Goal: Book appointment/travel/reservation

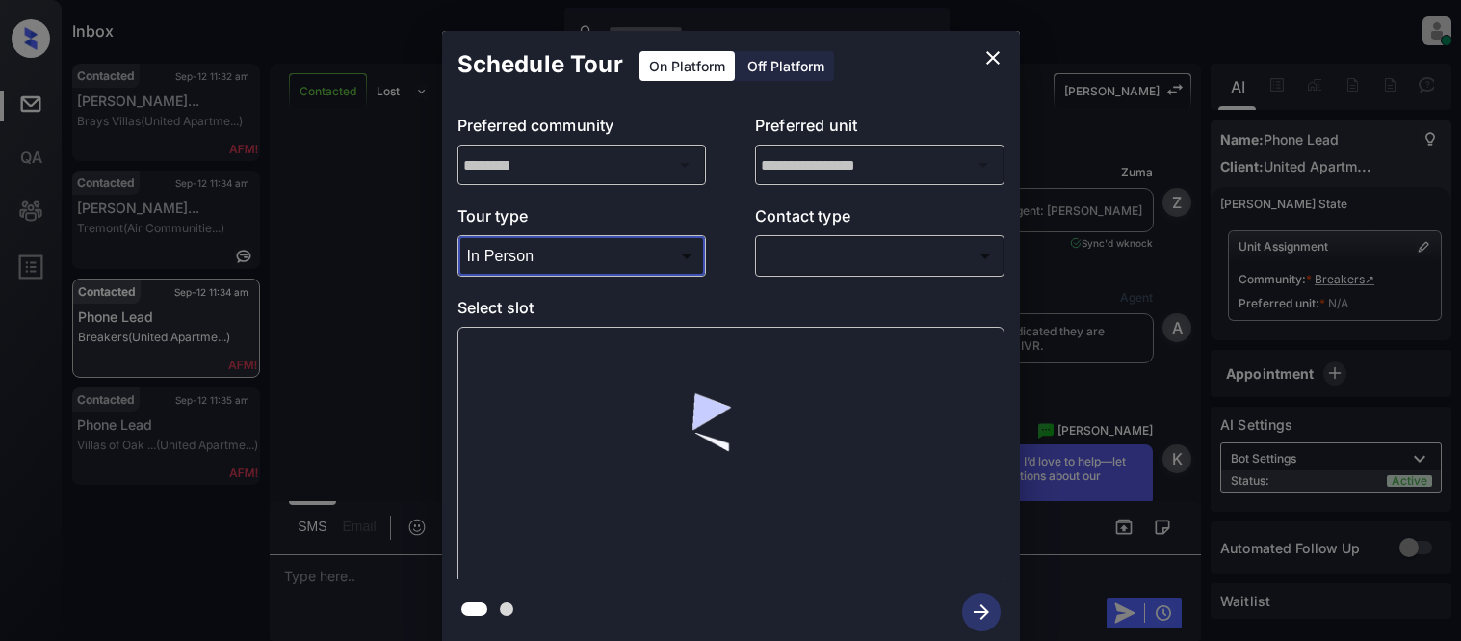
click at [831, 262] on body "Inbox Kristina Cataag Online Set yourself offline Set yourself on break Profile…" at bounding box center [730, 320] width 1461 height 641
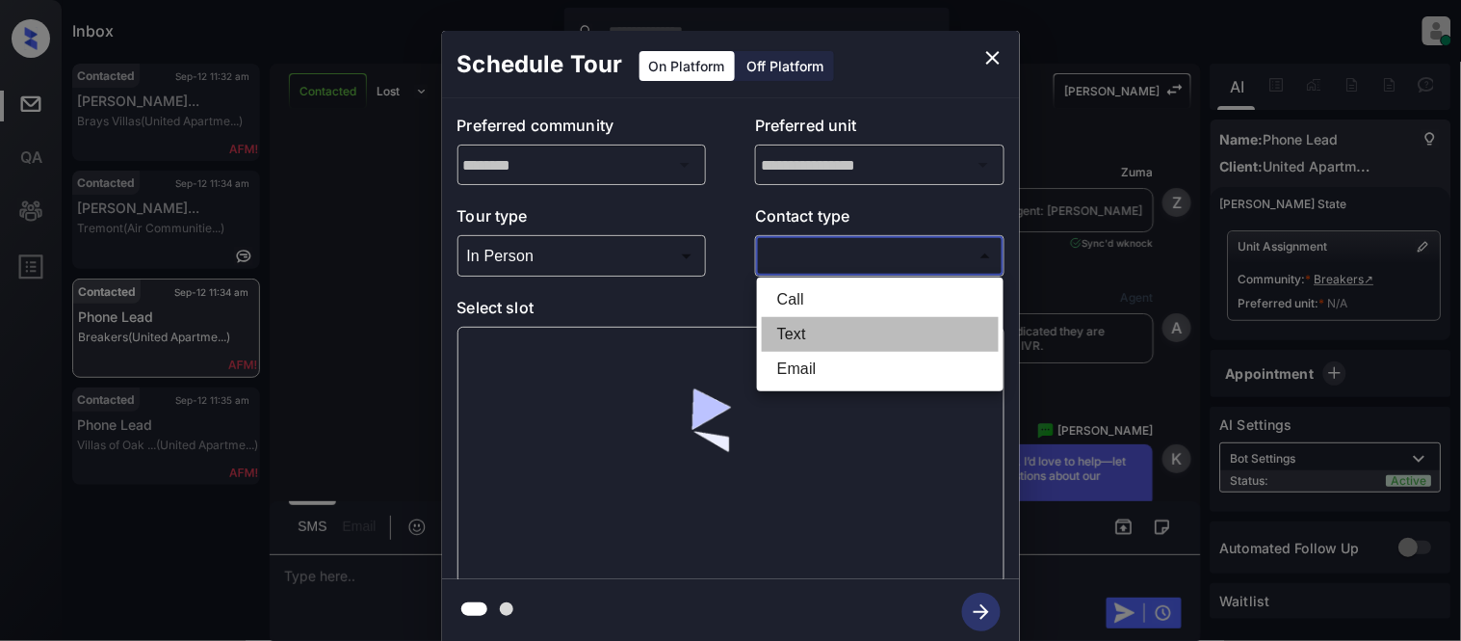
click at [774, 334] on li "Text" at bounding box center [880, 334] width 237 height 35
type input "****"
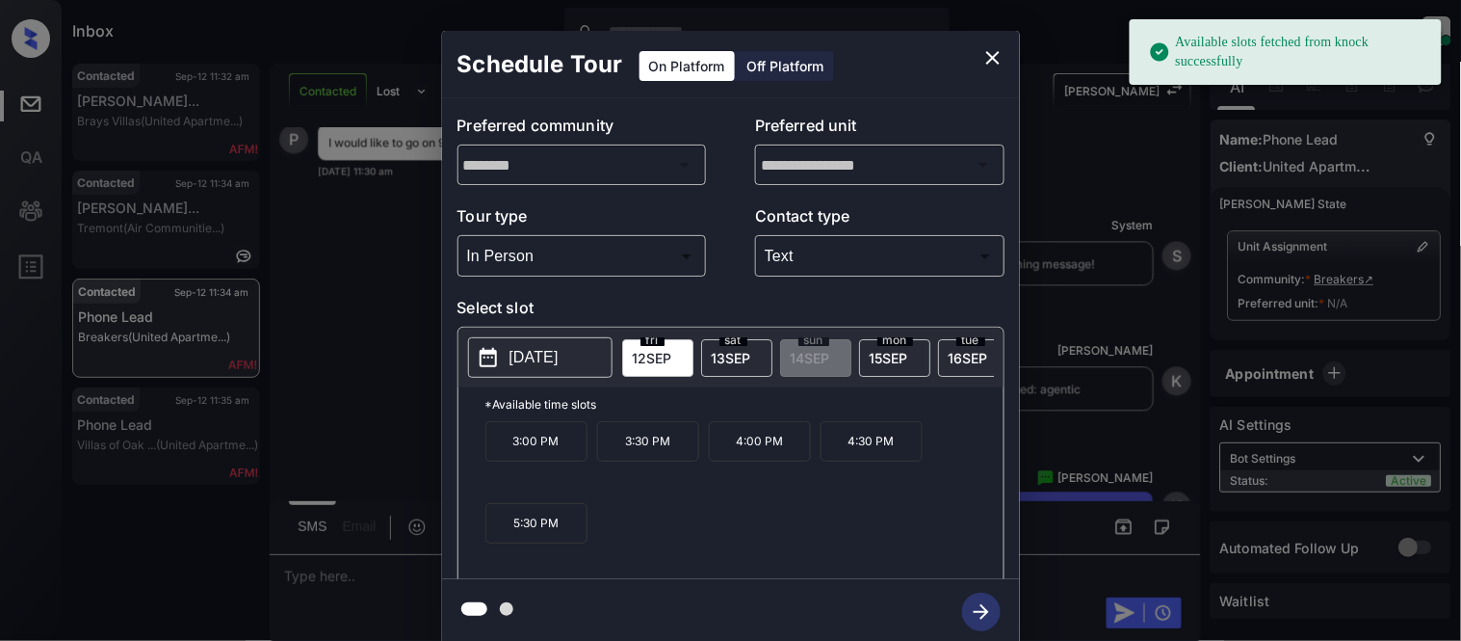
click at [513, 356] on p "2025-09-12" at bounding box center [534, 357] width 49 height 23
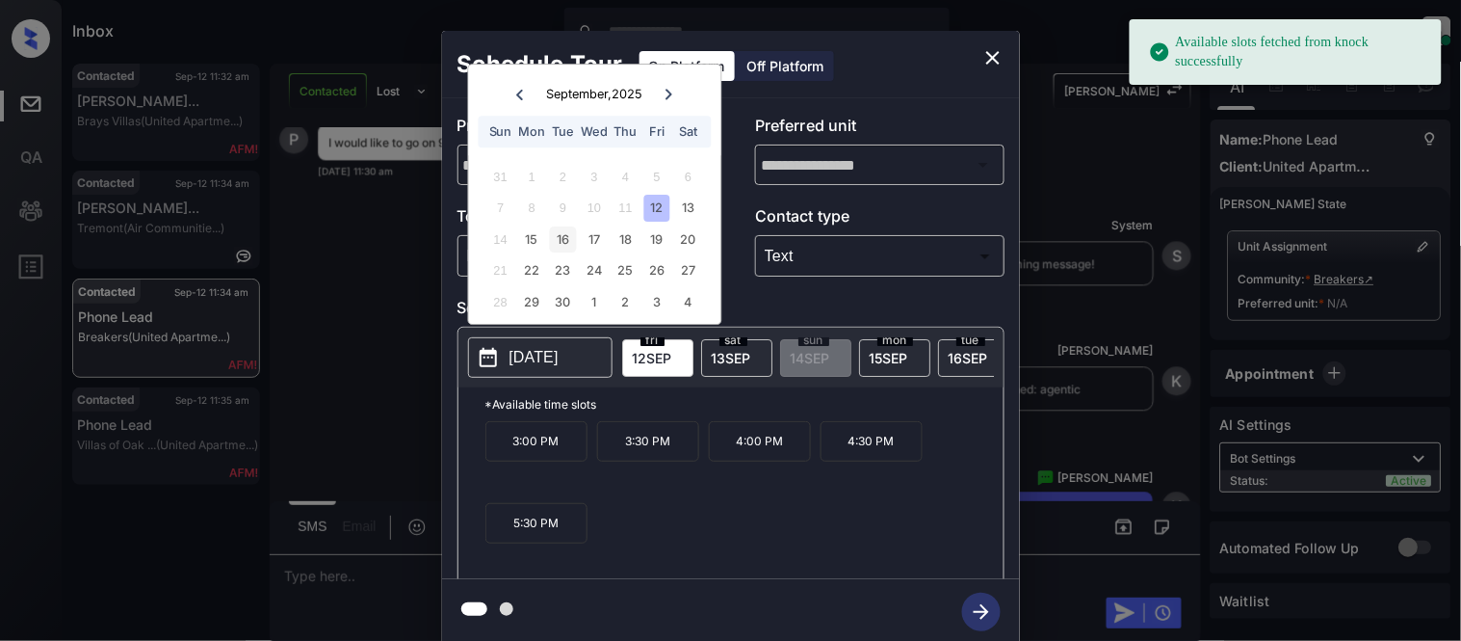
click at [569, 233] on div "16" at bounding box center [563, 239] width 26 height 26
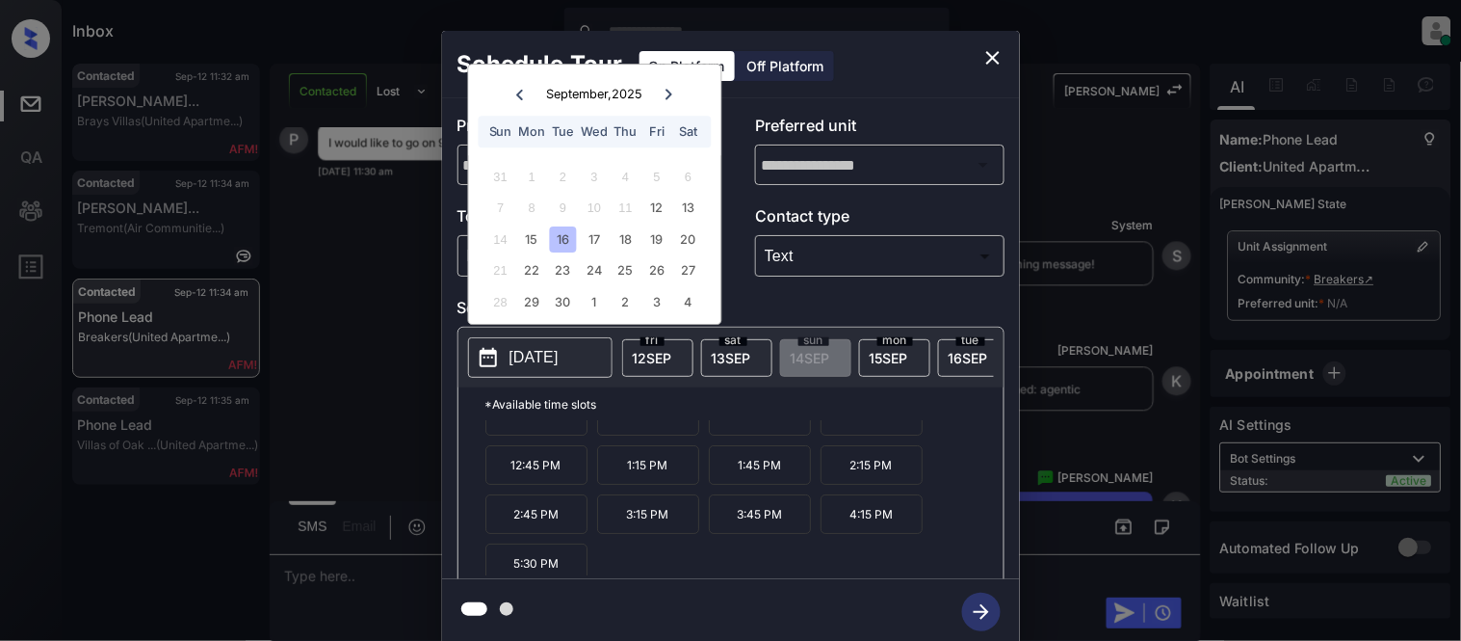
scroll to position [33, 0]
click at [985, 50] on icon "close" at bounding box center [993, 57] width 23 height 23
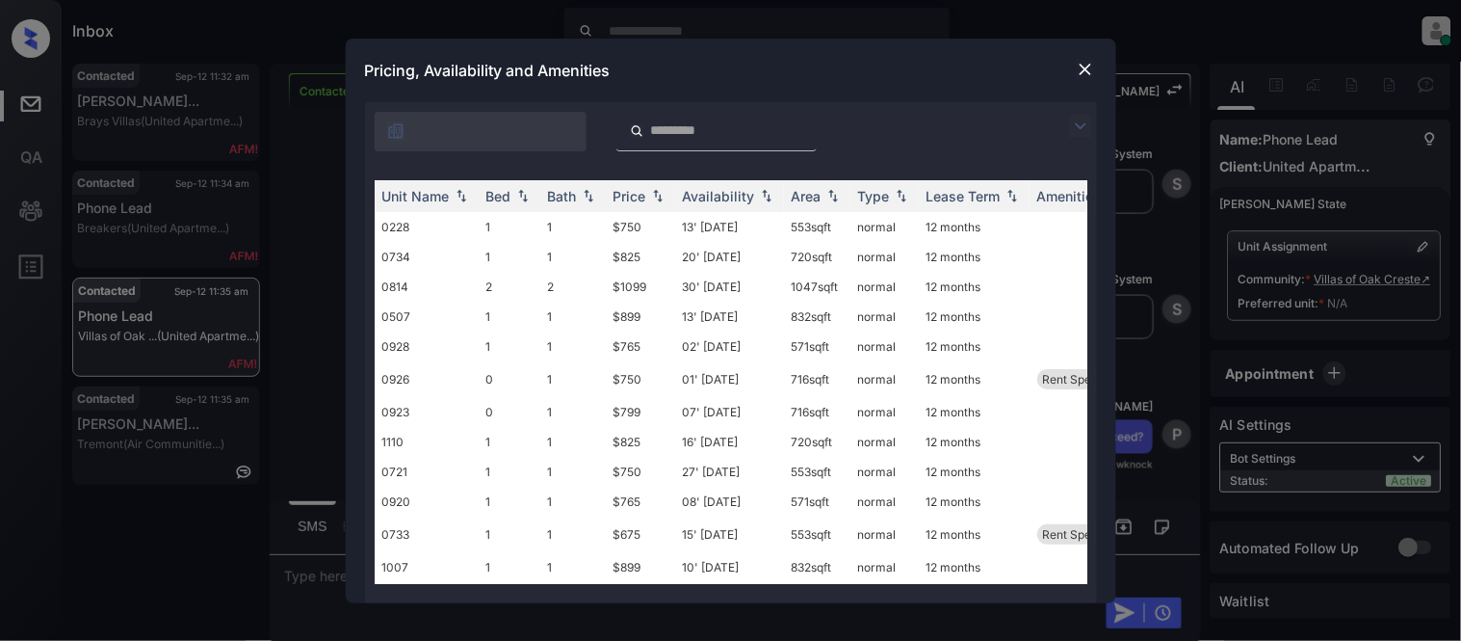
click at [1134, 193] on div "**********" at bounding box center [730, 320] width 1461 height 641
click at [1080, 67] on img at bounding box center [1085, 69] width 19 height 19
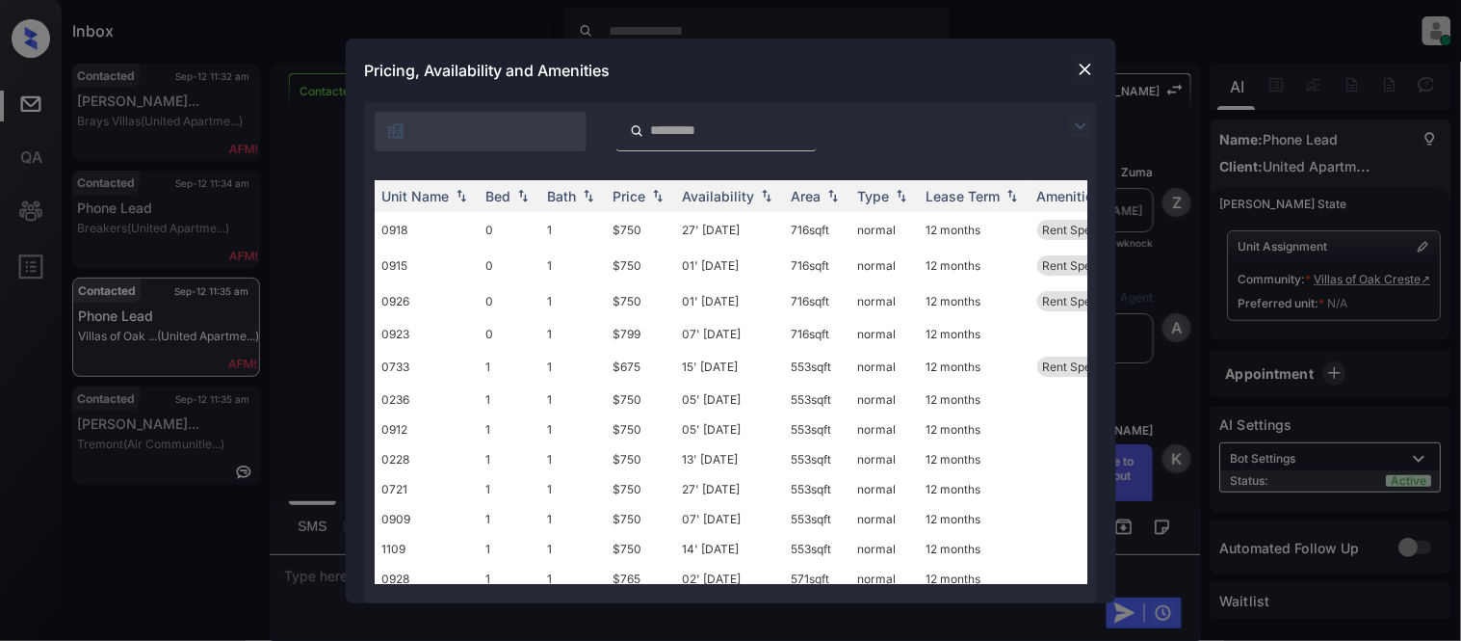
scroll to position [902, 0]
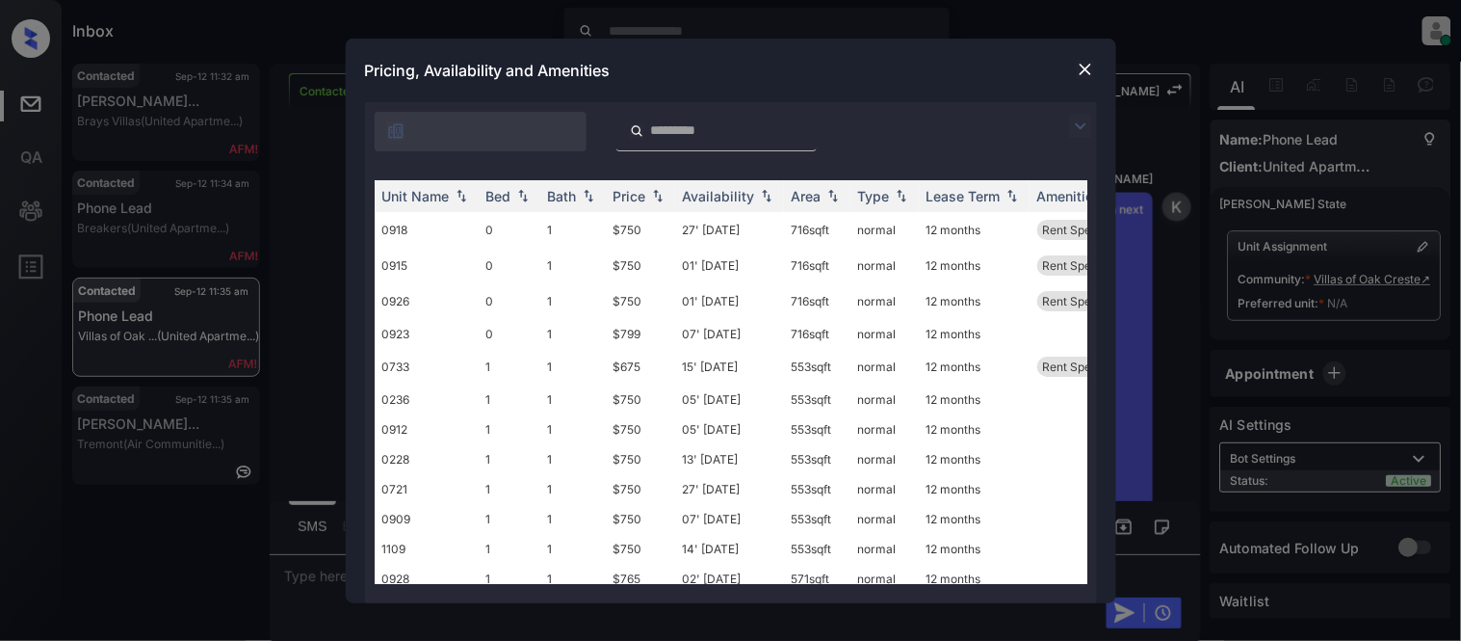
click at [1079, 128] on img at bounding box center [1080, 126] width 23 height 23
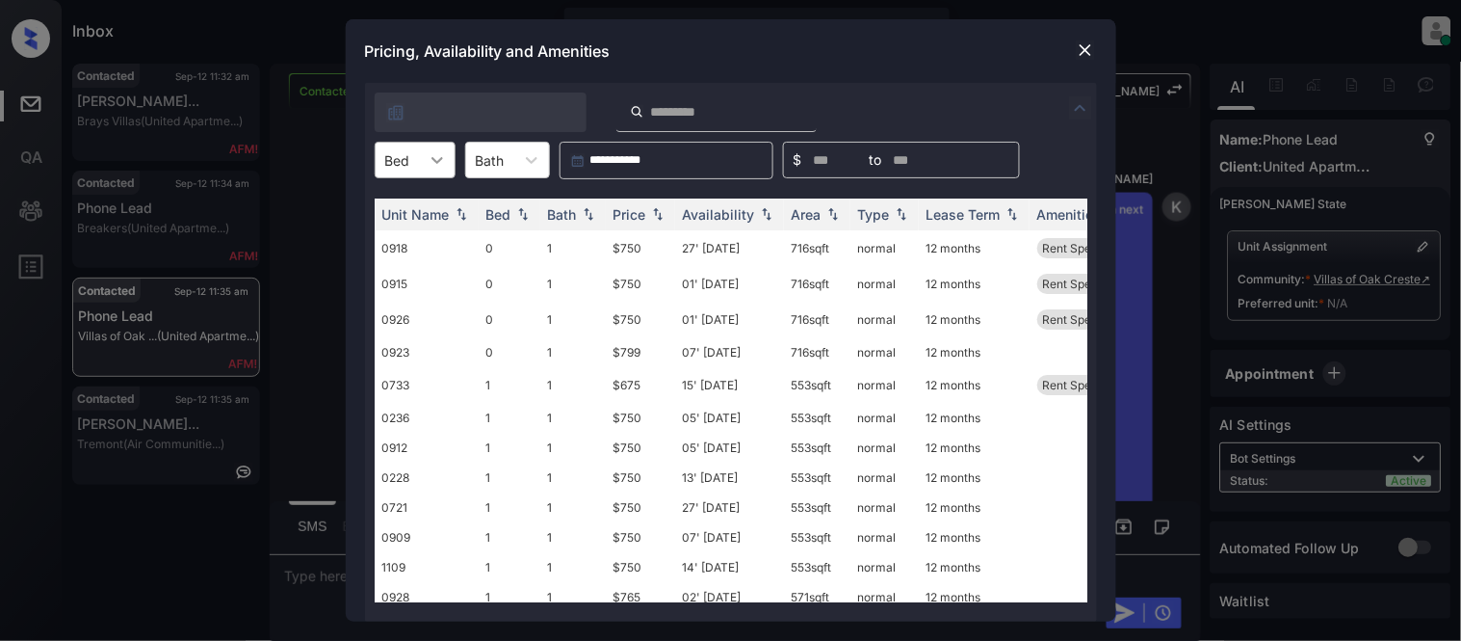
click at [420, 157] on div at bounding box center [437, 160] width 35 height 35
click at [408, 194] on div "0" at bounding box center [415, 207] width 81 height 35
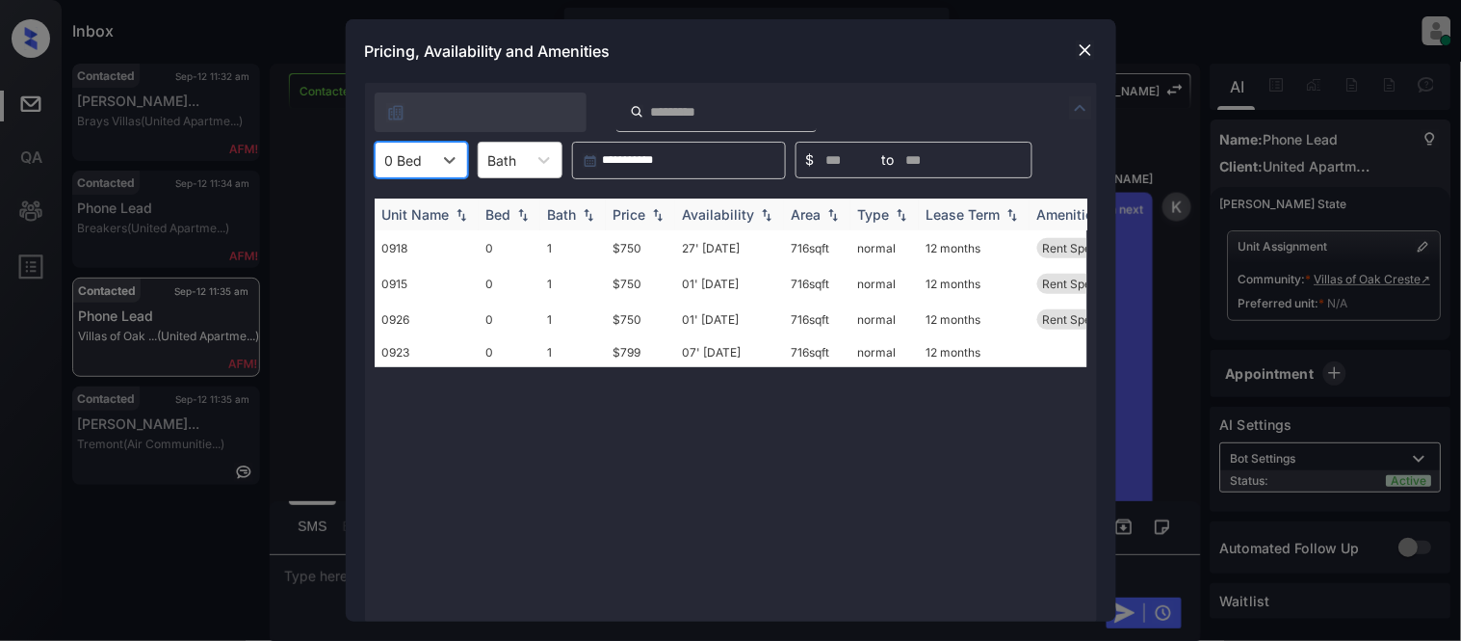
click at [659, 217] on img at bounding box center [657, 214] width 19 height 13
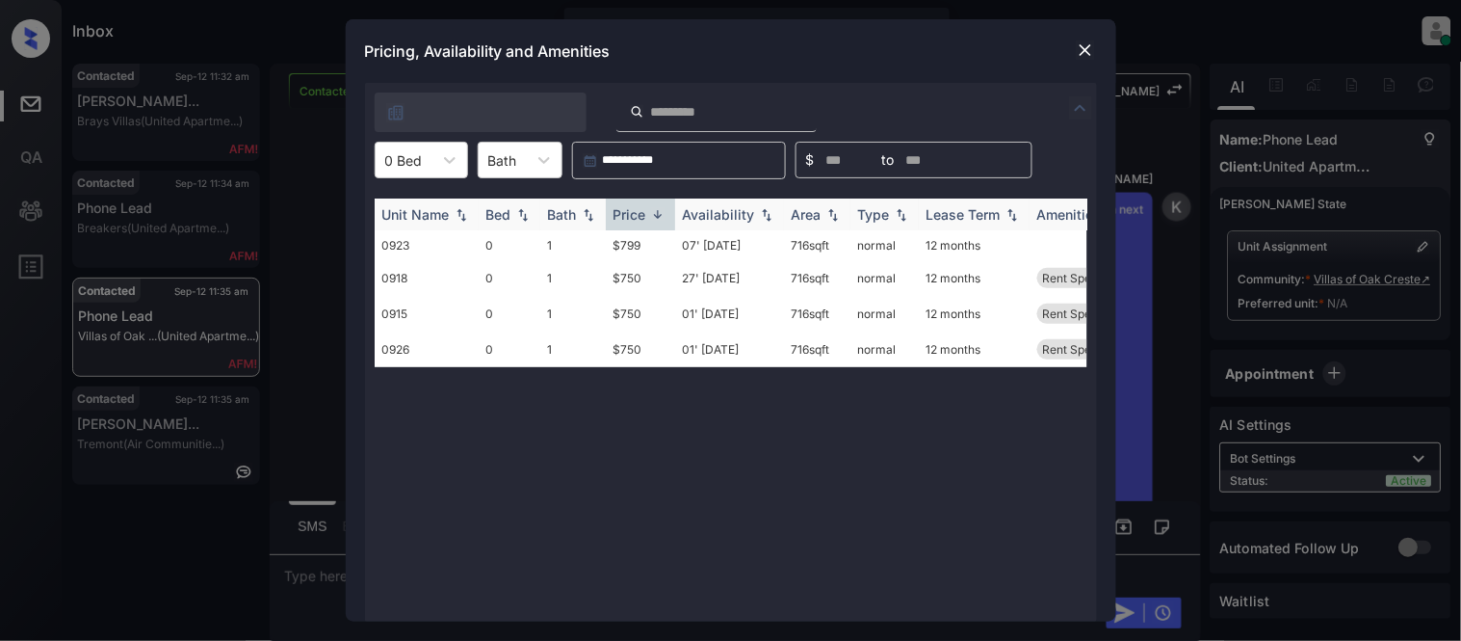
click at [659, 217] on img at bounding box center [657, 214] width 19 height 14
click at [638, 244] on td "$750" at bounding box center [640, 248] width 69 height 36
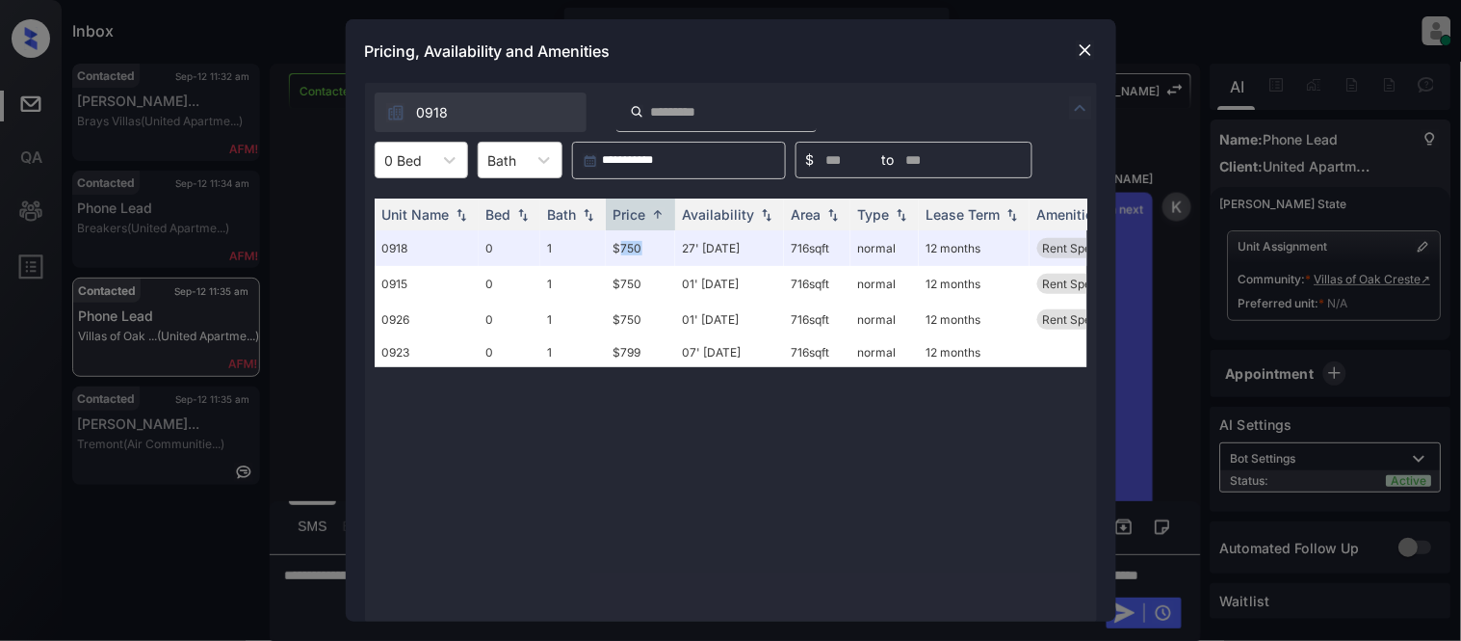
click at [1083, 49] on img at bounding box center [1085, 49] width 19 height 19
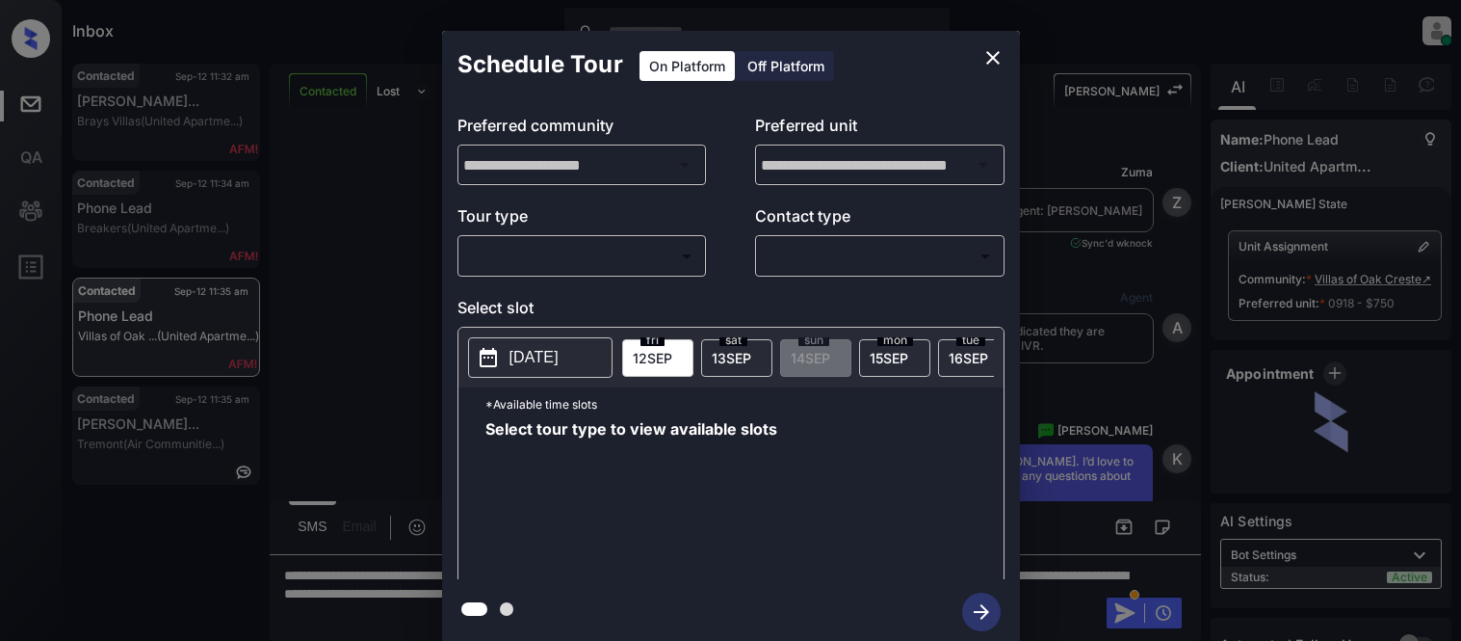
click at [573, 255] on body "Inbox Kristina Cataag Online Set yourself offline Set yourself on break Profile…" at bounding box center [730, 320] width 1461 height 641
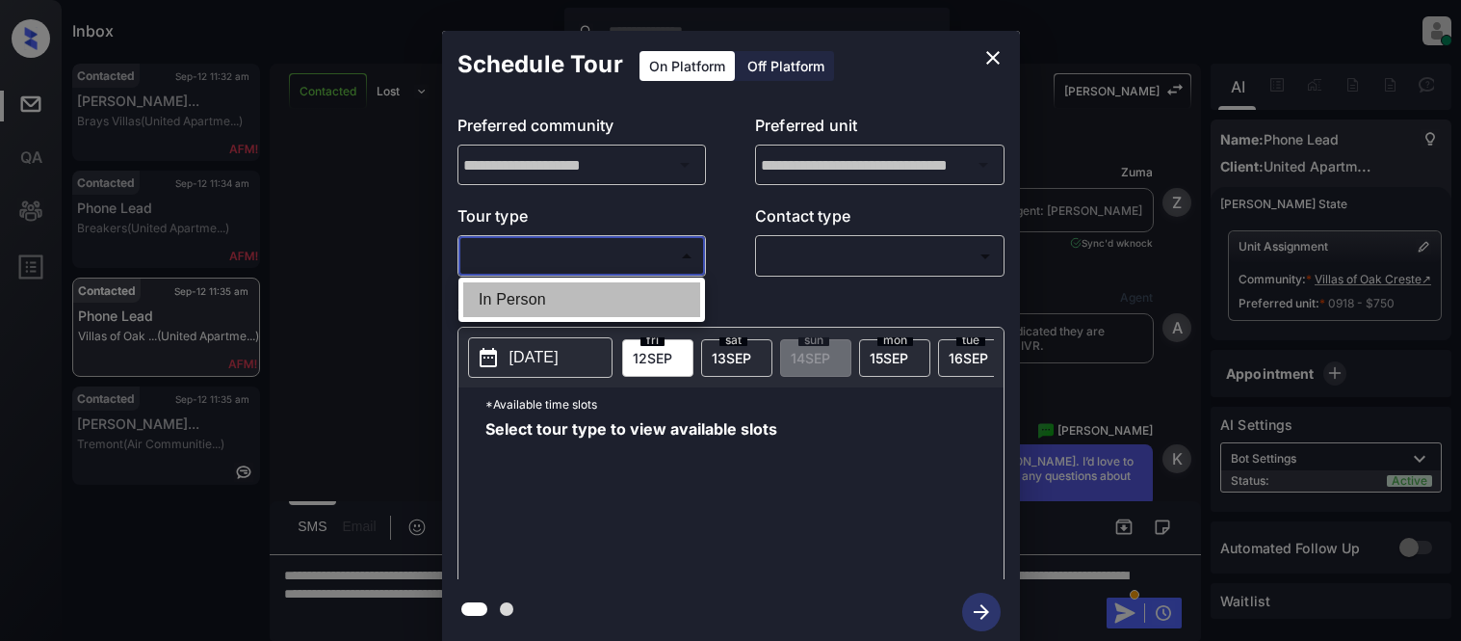
click at [584, 308] on li "In Person" at bounding box center [581, 299] width 237 height 35
type input "********"
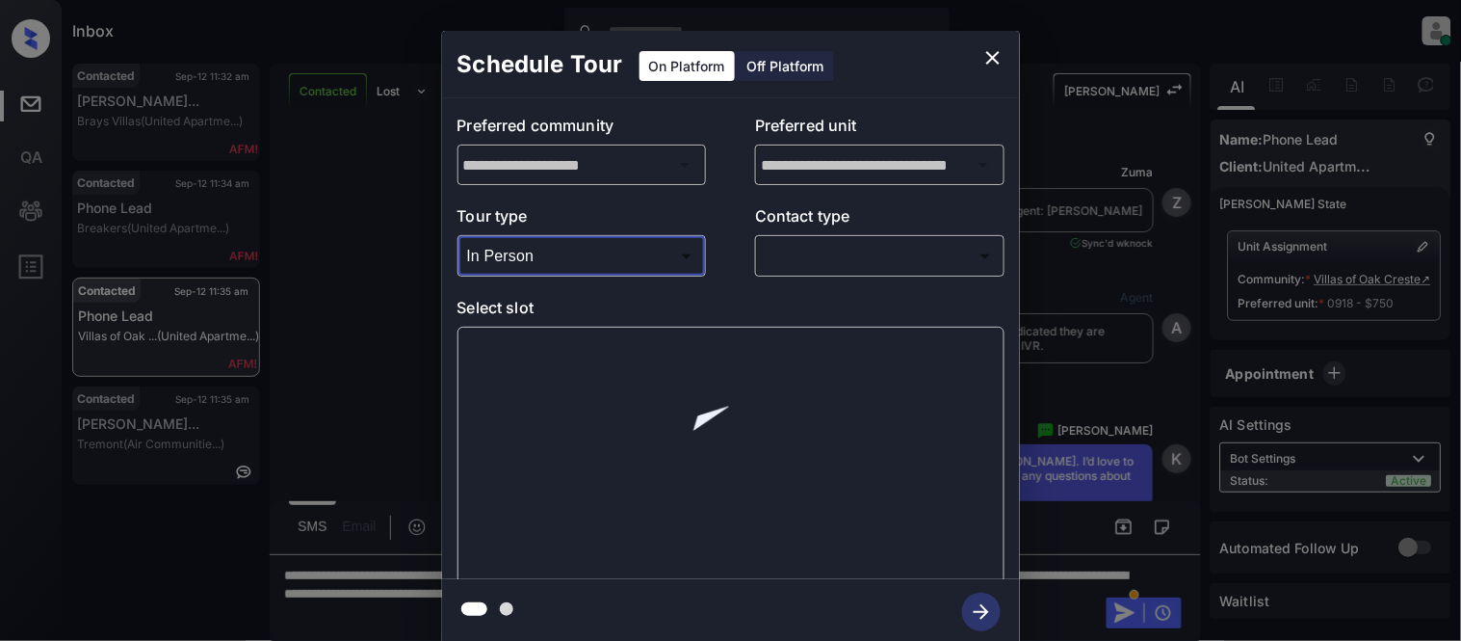
scroll to position [3167, 0]
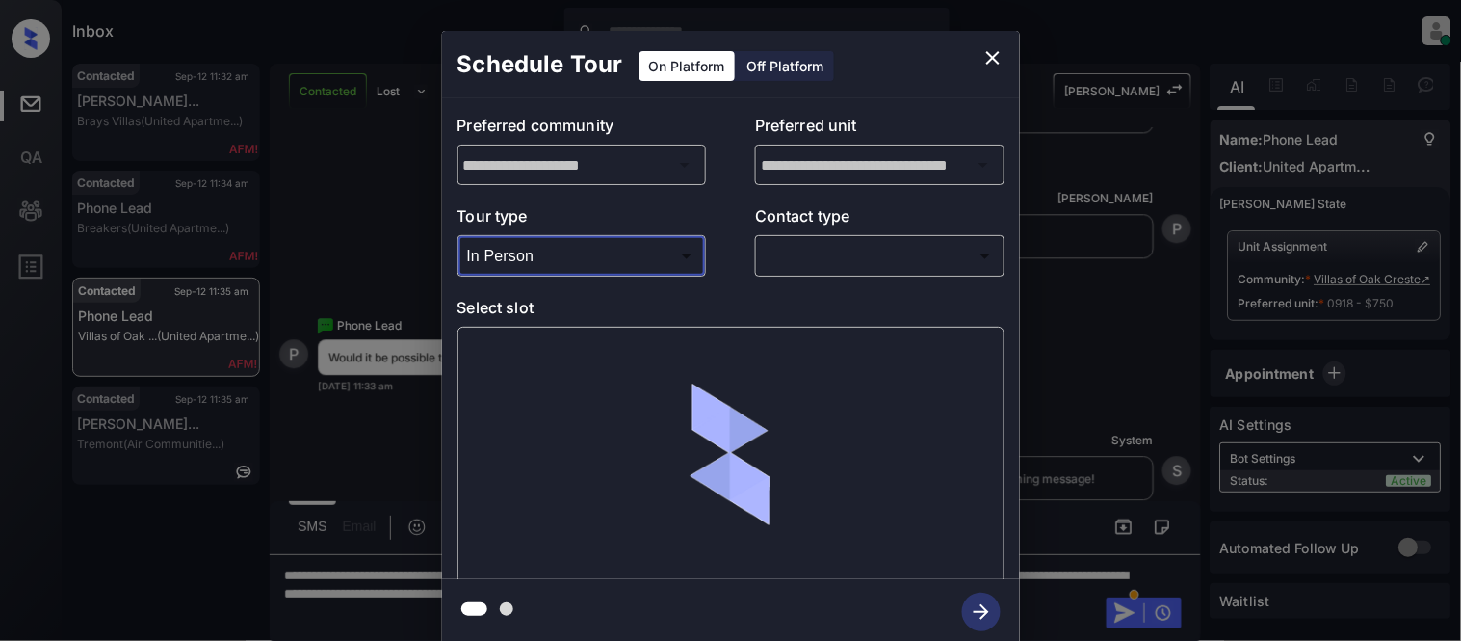
click at [786, 265] on body "Inbox Kristina Cataag Online Set yourself offline Set yourself on break Profile…" at bounding box center [730, 320] width 1461 height 641
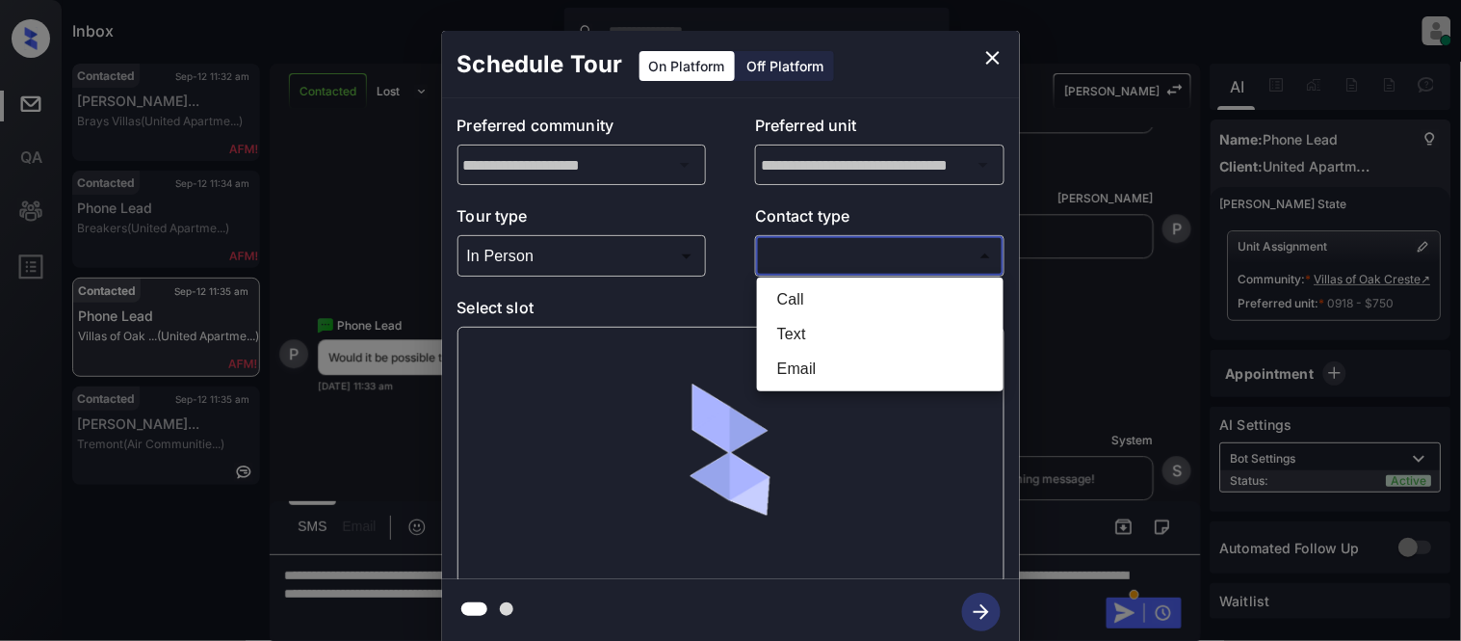
click at [815, 335] on li "Text" at bounding box center [880, 334] width 237 height 35
type input "****"
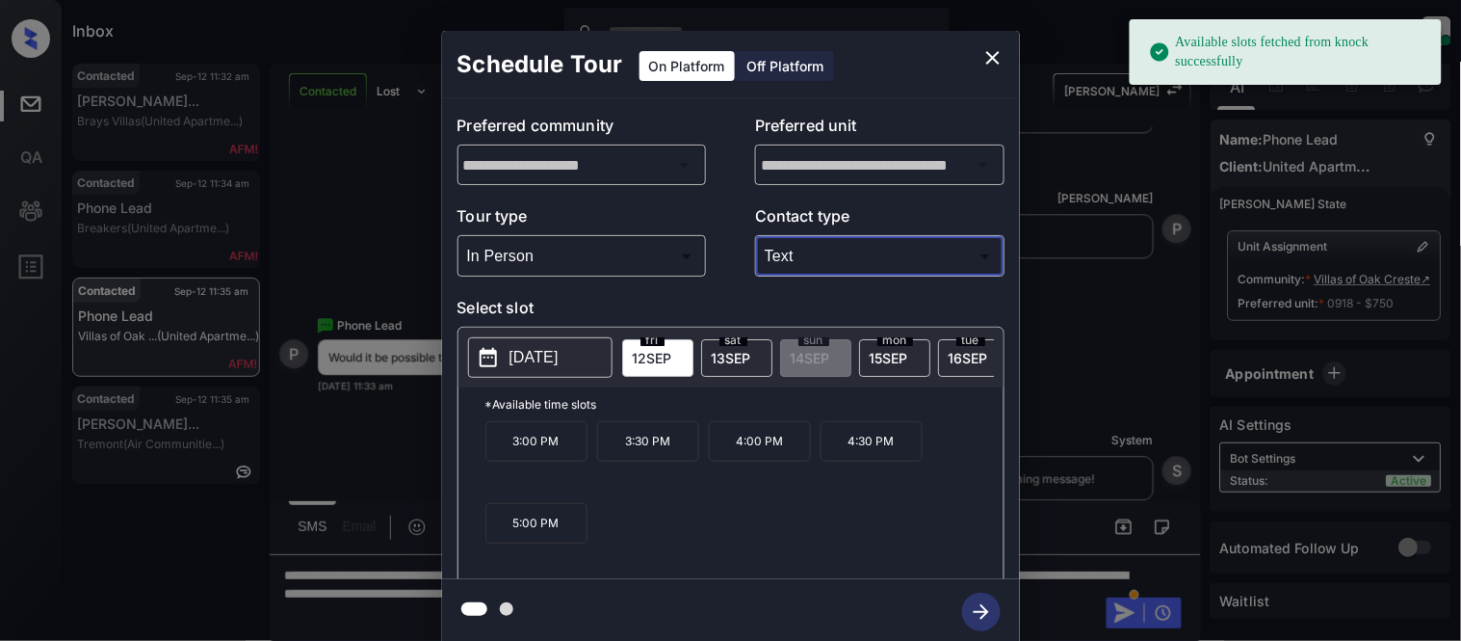
click at [533, 354] on p "[DATE]" at bounding box center [534, 357] width 49 height 23
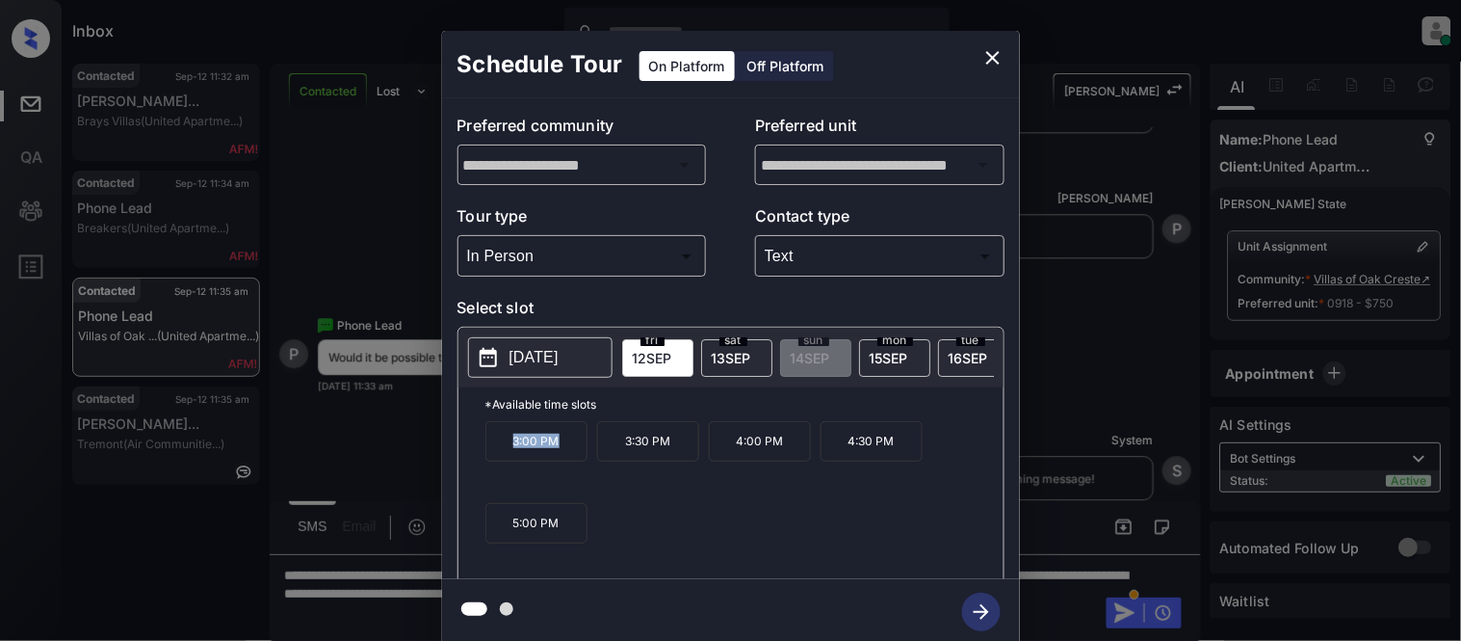
drag, startPoint x: 501, startPoint y: 451, endPoint x: 564, endPoint y: 463, distance: 64.8
click at [564, 461] on p "3:00 PM" at bounding box center [536, 441] width 102 height 40
copy p "3:00 PM"
click at [1051, 480] on div "**********" at bounding box center [730, 337] width 1461 height 675
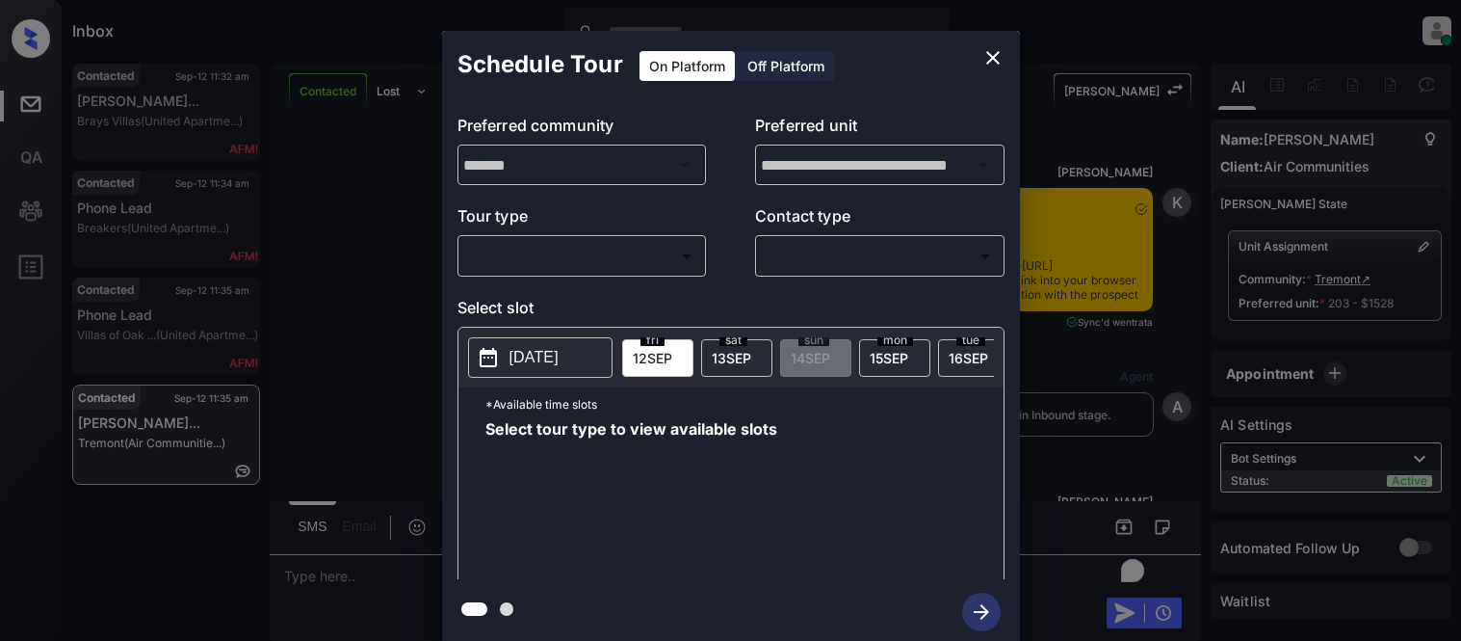
click at [566, 267] on body "Inbox [PERSON_NAME] Cataag Online Set yourself offline Set yourself on break Pr…" at bounding box center [730, 320] width 1461 height 641
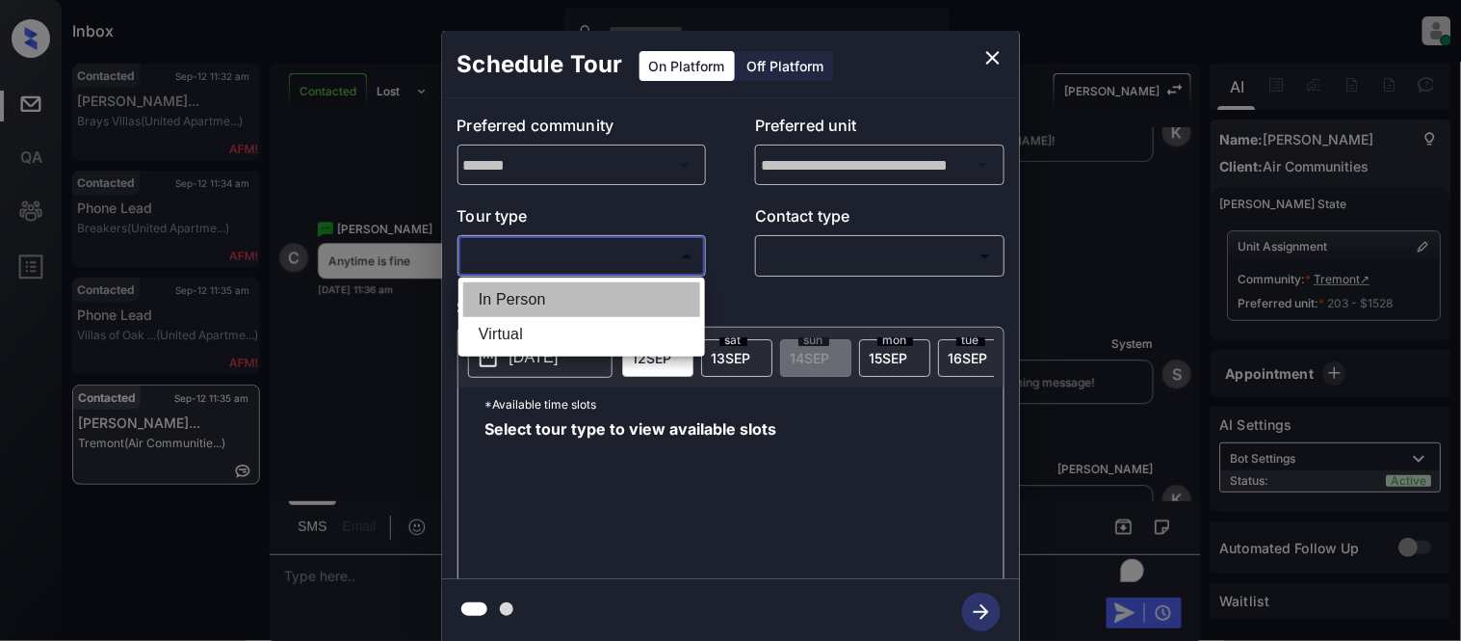
click at [539, 294] on li "In Person" at bounding box center [581, 299] width 237 height 35
type input "********"
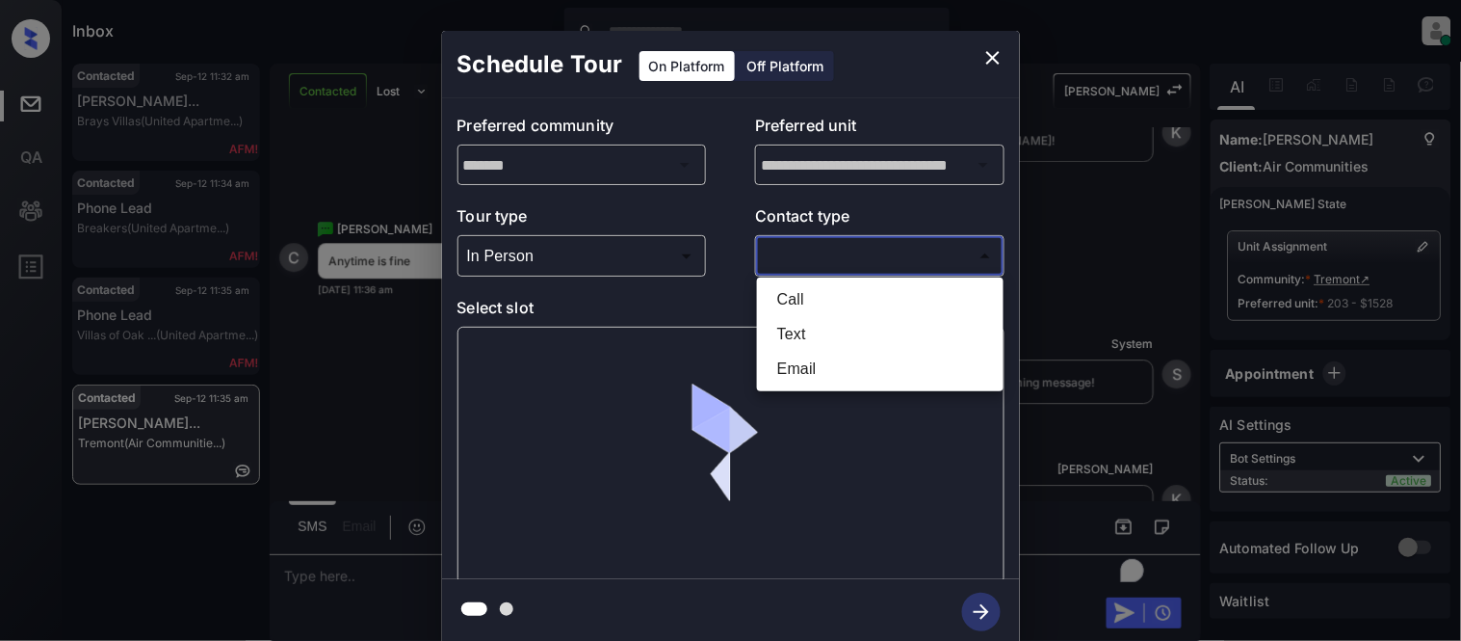
click at [795, 265] on body "Inbox [PERSON_NAME] Cataag Online Set yourself offline Set yourself on break Pr…" at bounding box center [730, 320] width 1461 height 641
click at [798, 317] on li "Text" at bounding box center [880, 334] width 237 height 35
type input "****"
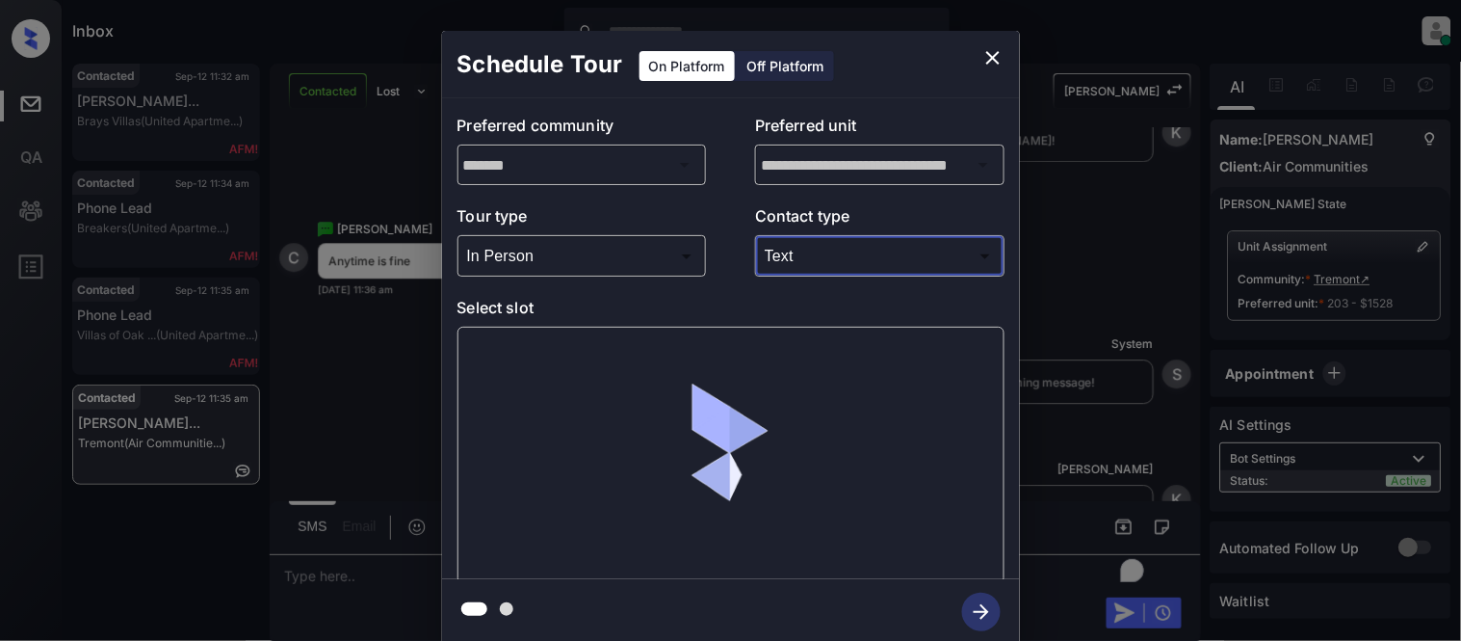
click at [545, 342] on div at bounding box center [731, 455] width 547 height 257
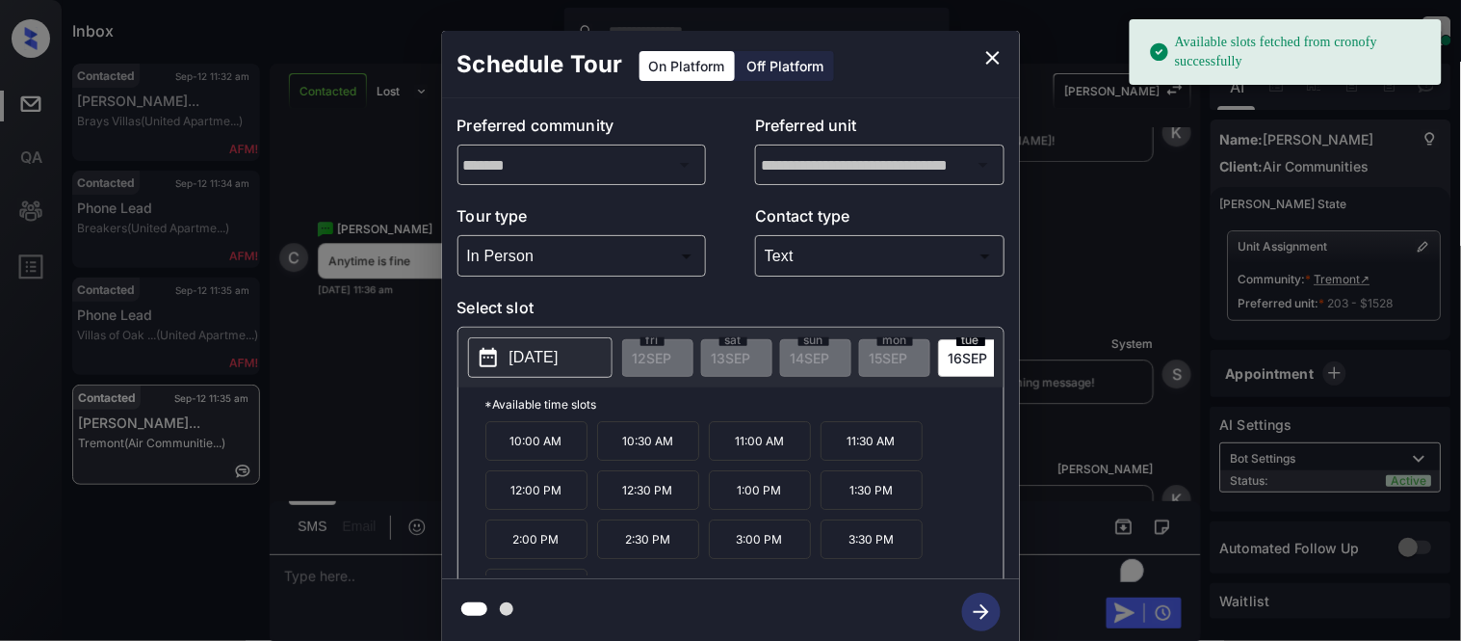
click at [521, 460] on p "10:00 AM" at bounding box center [536, 440] width 102 height 39
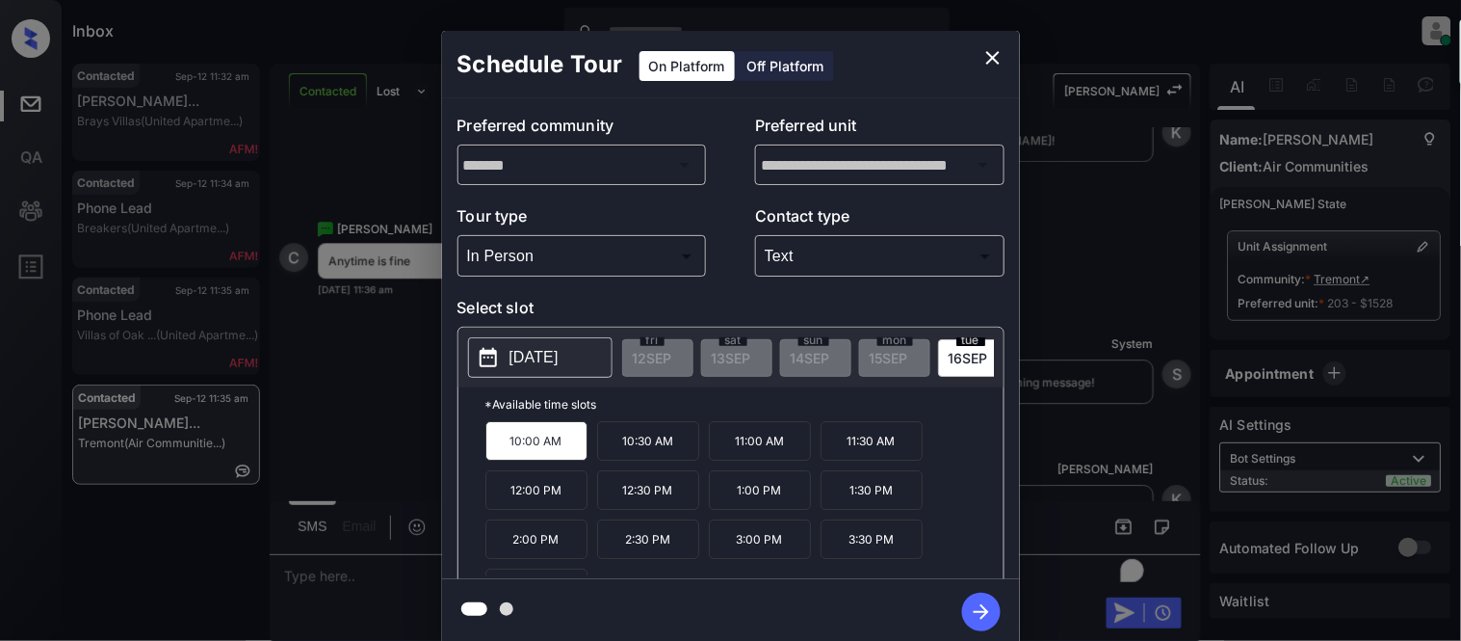
click at [1002, 629] on button "button" at bounding box center [982, 612] width 62 height 50
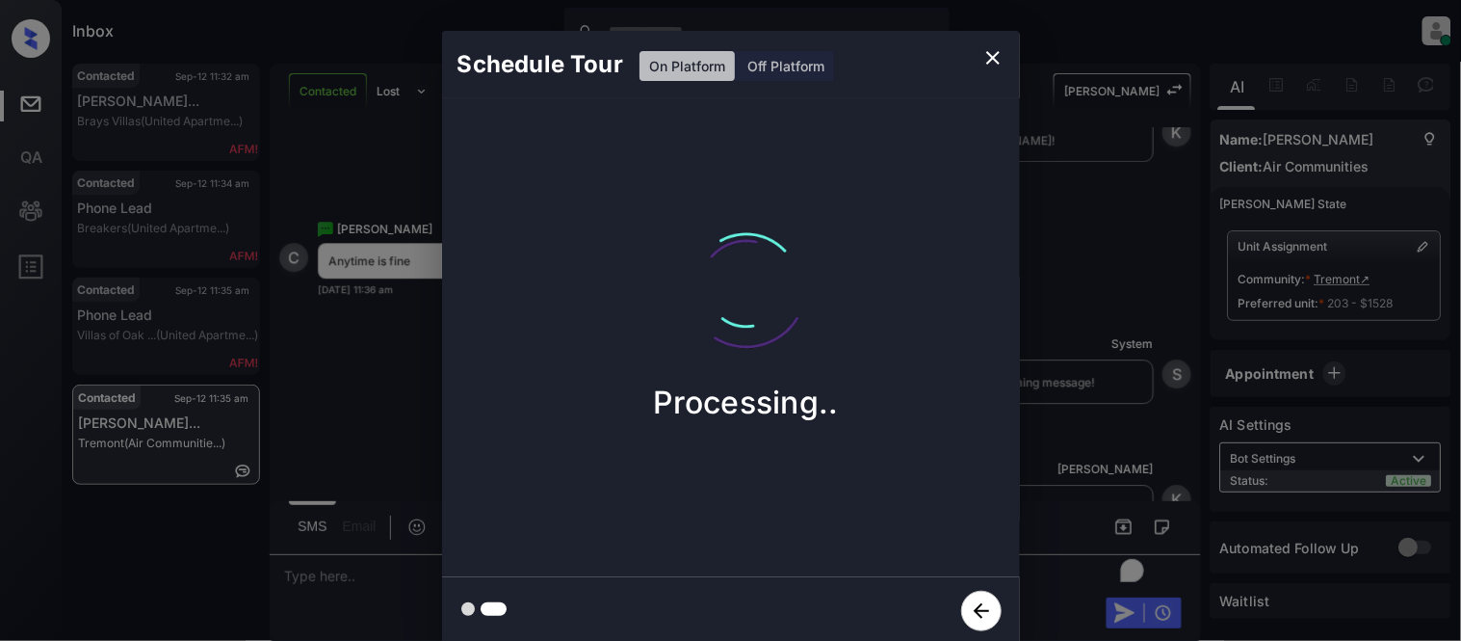
click at [1100, 459] on div "Schedule Tour On Platform Off Platform Processing.." at bounding box center [730, 337] width 1461 height 675
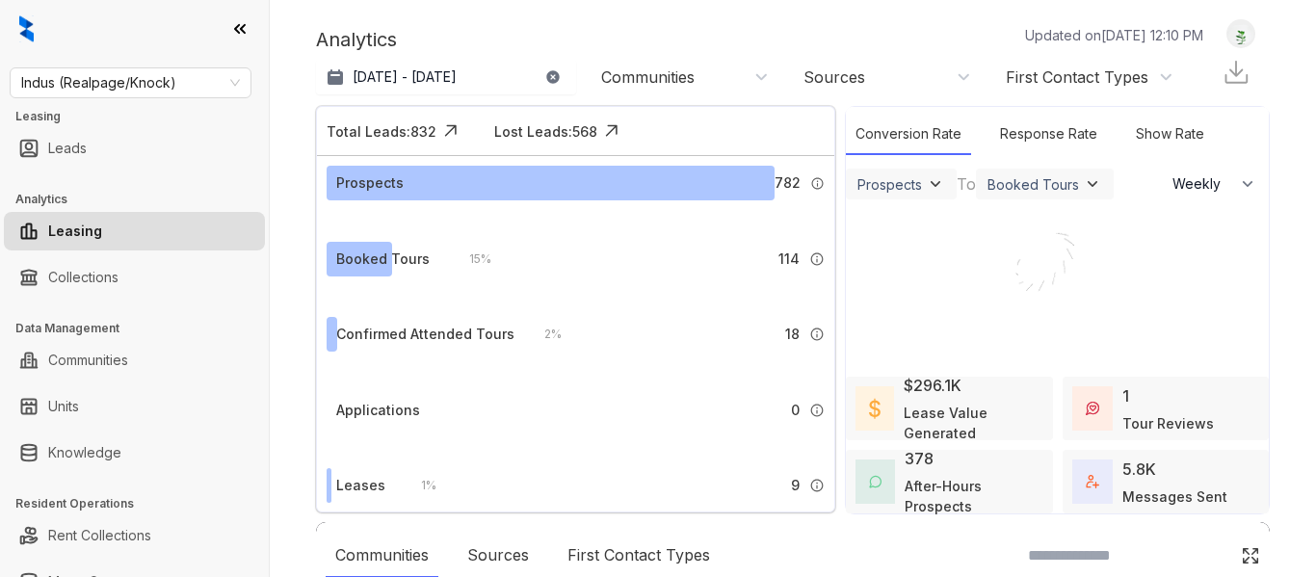
select select "******"
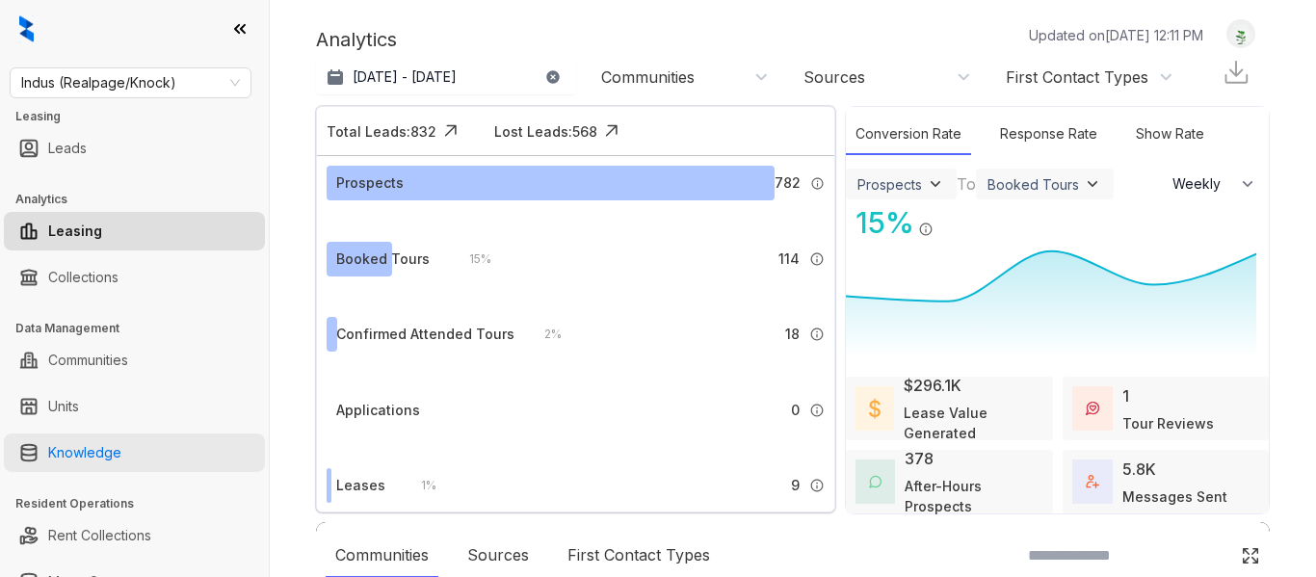
click at [108, 456] on link "Knowledge" at bounding box center [84, 452] width 73 height 39
